Goal: Task Accomplishment & Management: Manage account settings

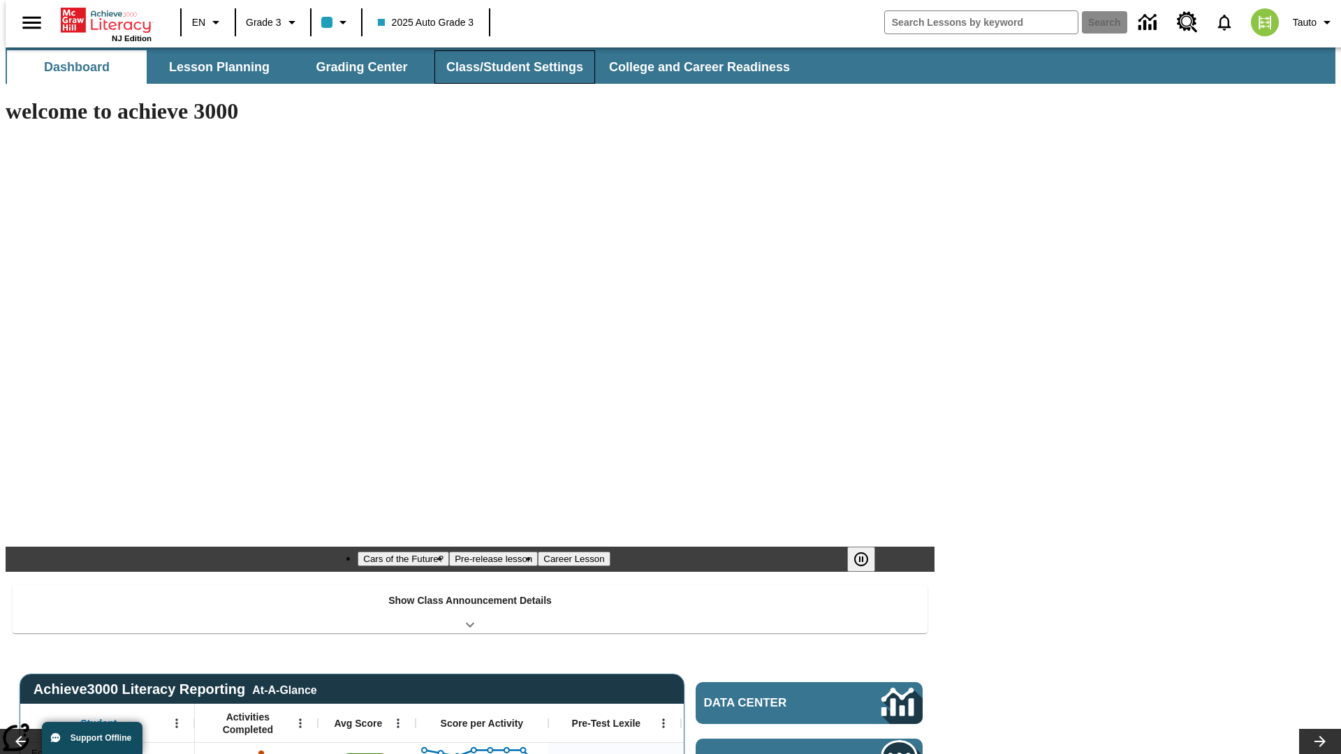
click at [507, 67] on button "Class/Student Settings" at bounding box center [514, 67] width 161 height 34
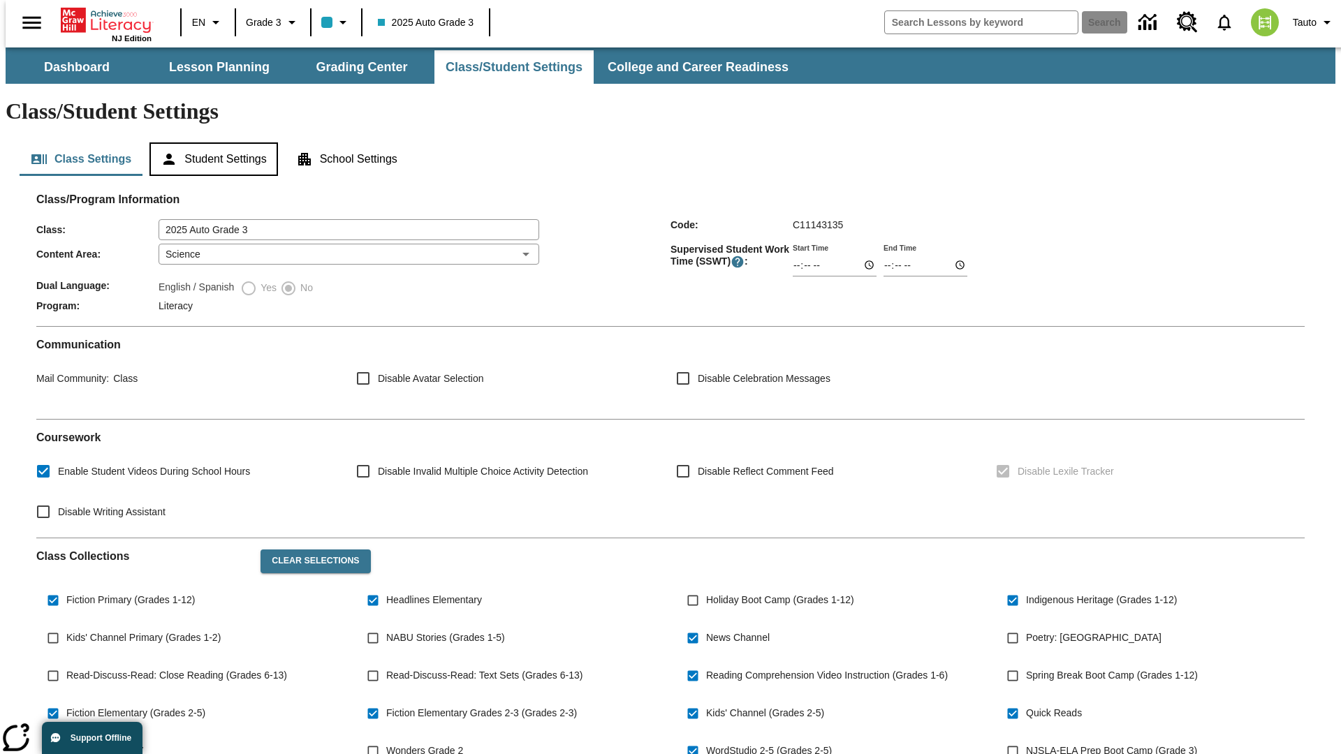
click at [210, 142] on button "Student Settings" at bounding box center [213, 159] width 128 height 34
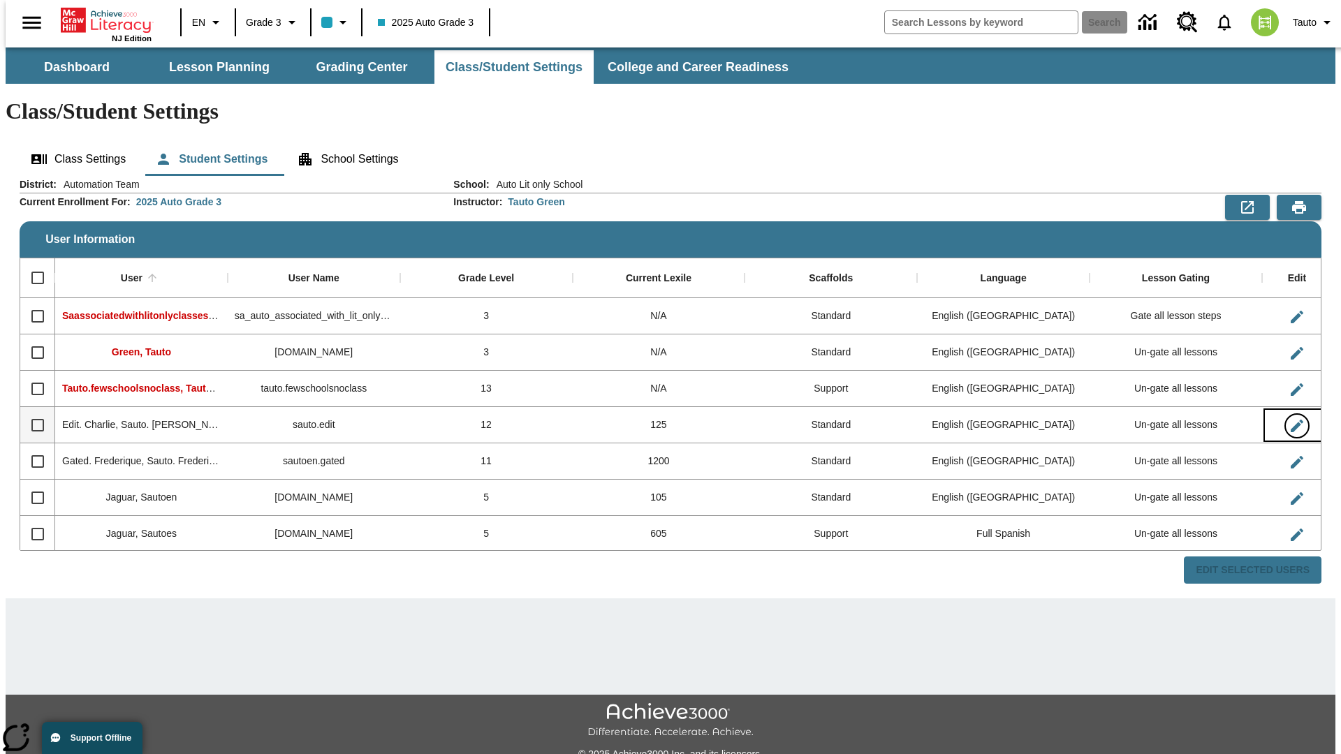
click at [1290, 420] on icon "Edit User" at bounding box center [1296, 426] width 13 height 13
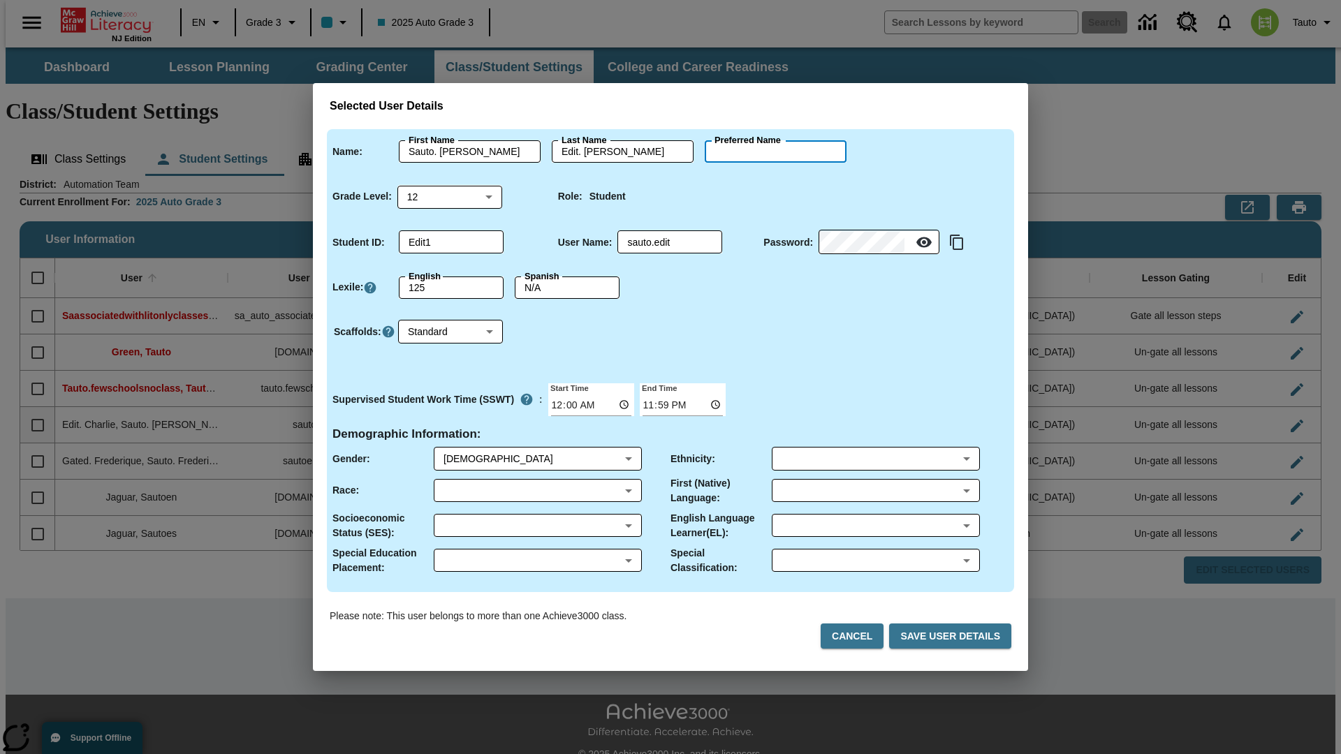
type input "[PERSON_NAME]"
click at [857, 636] on button "Cancel" at bounding box center [851, 637] width 63 height 26
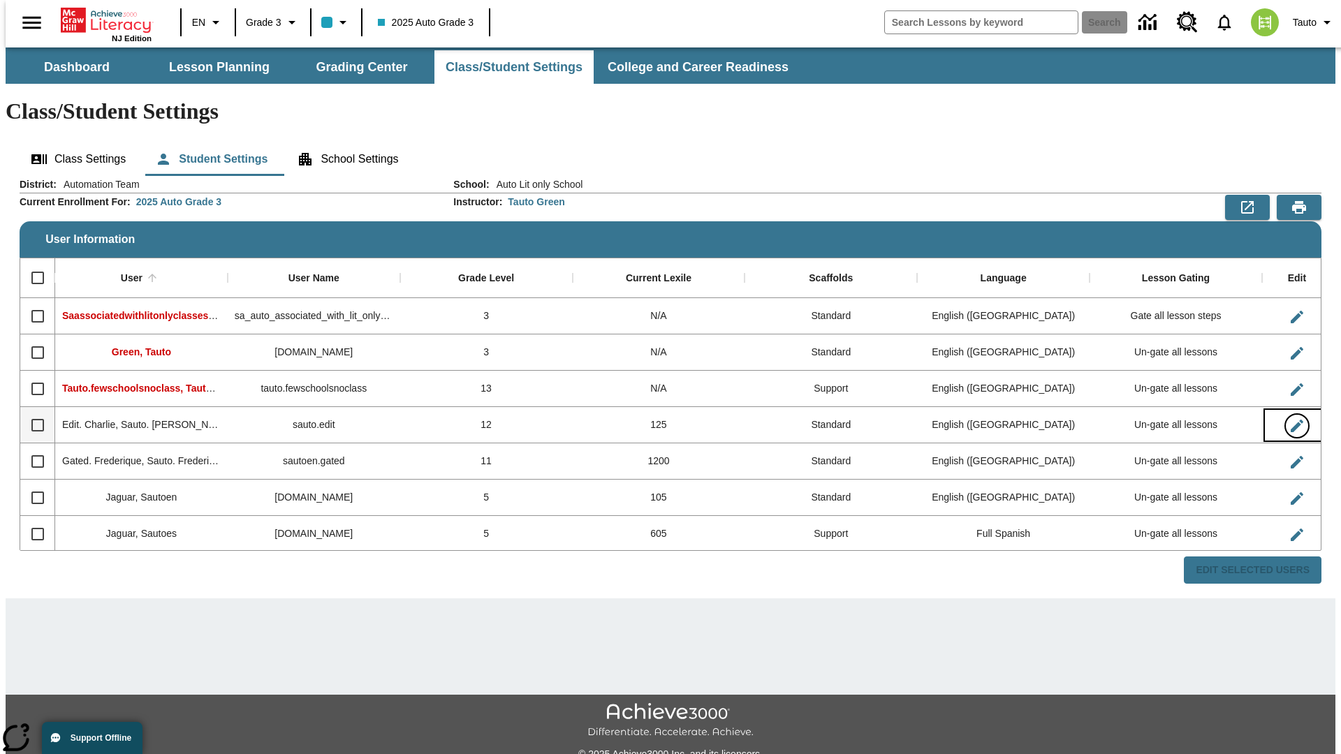
click at [1290, 420] on icon "Edit User" at bounding box center [1296, 426] width 13 height 13
